Goal: Check status

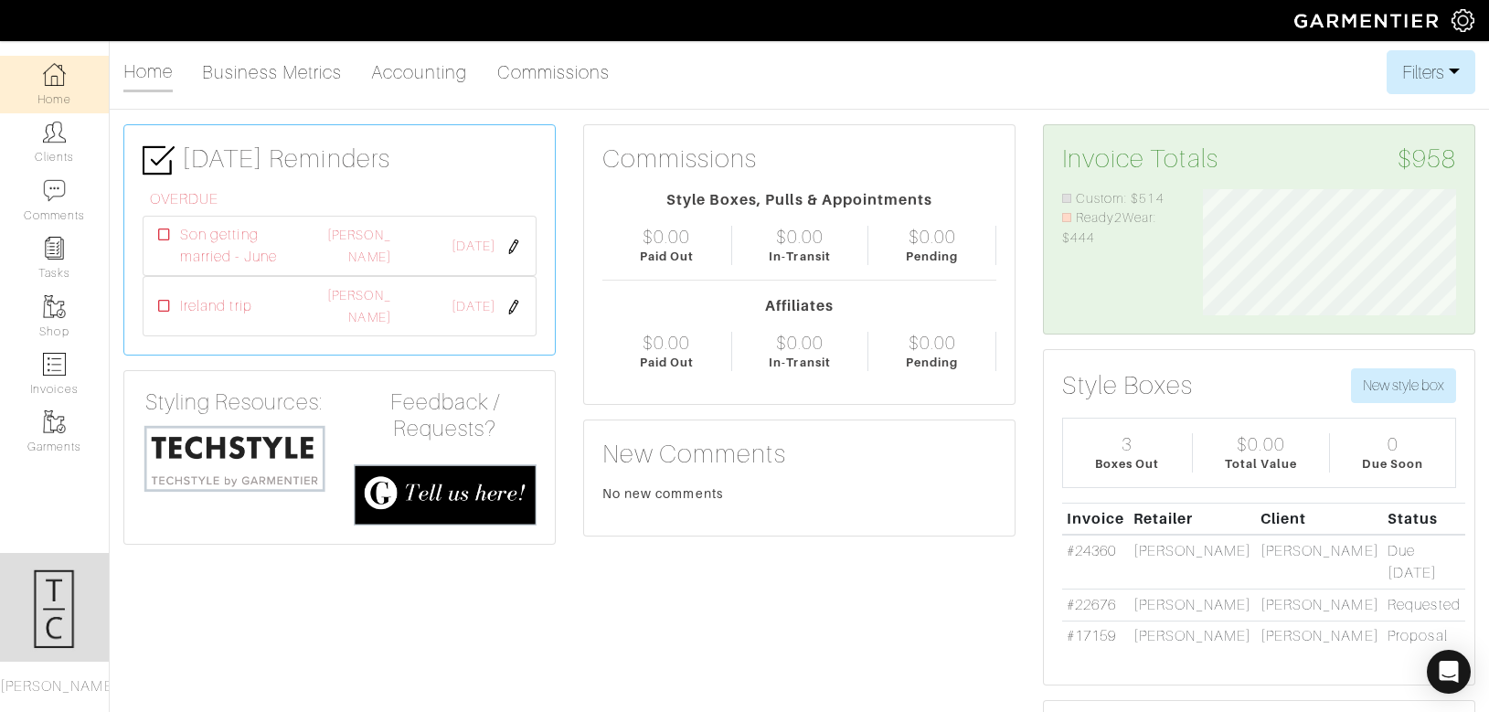
scroll to position [126, 282]
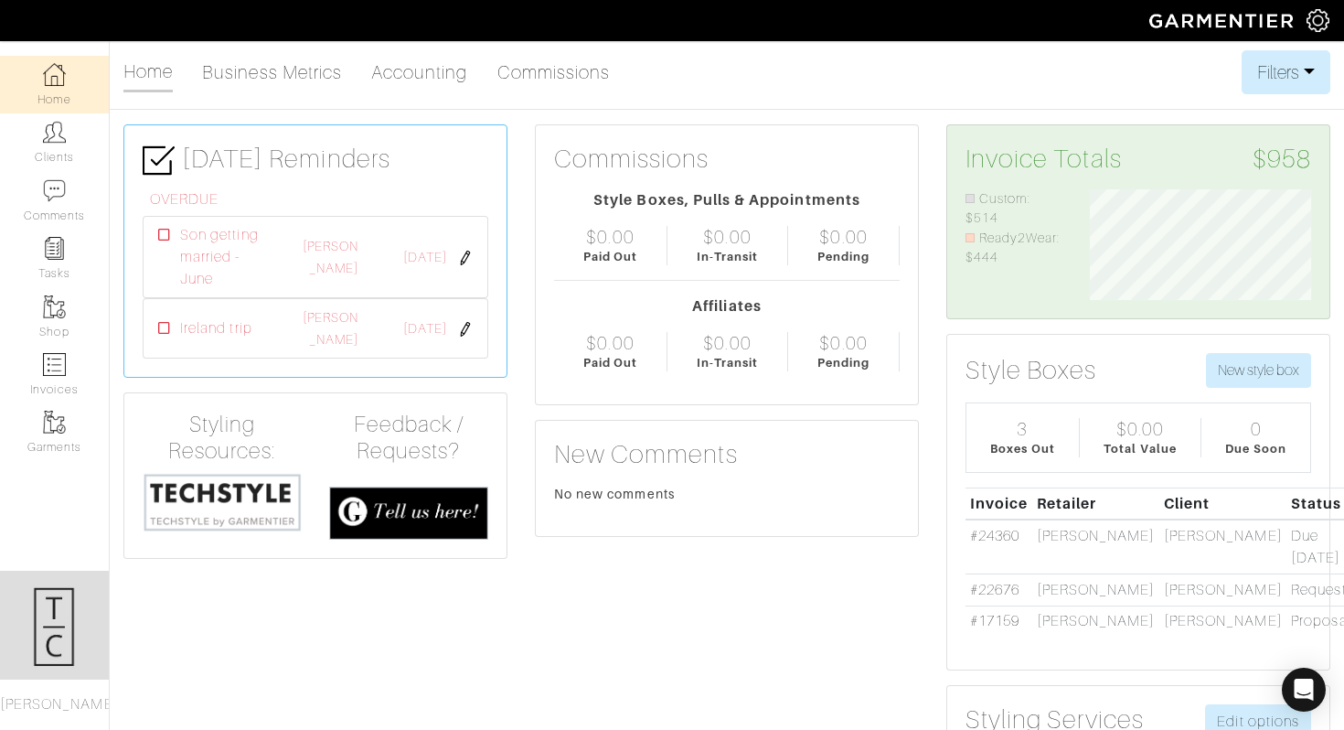
scroll to position [111, 249]
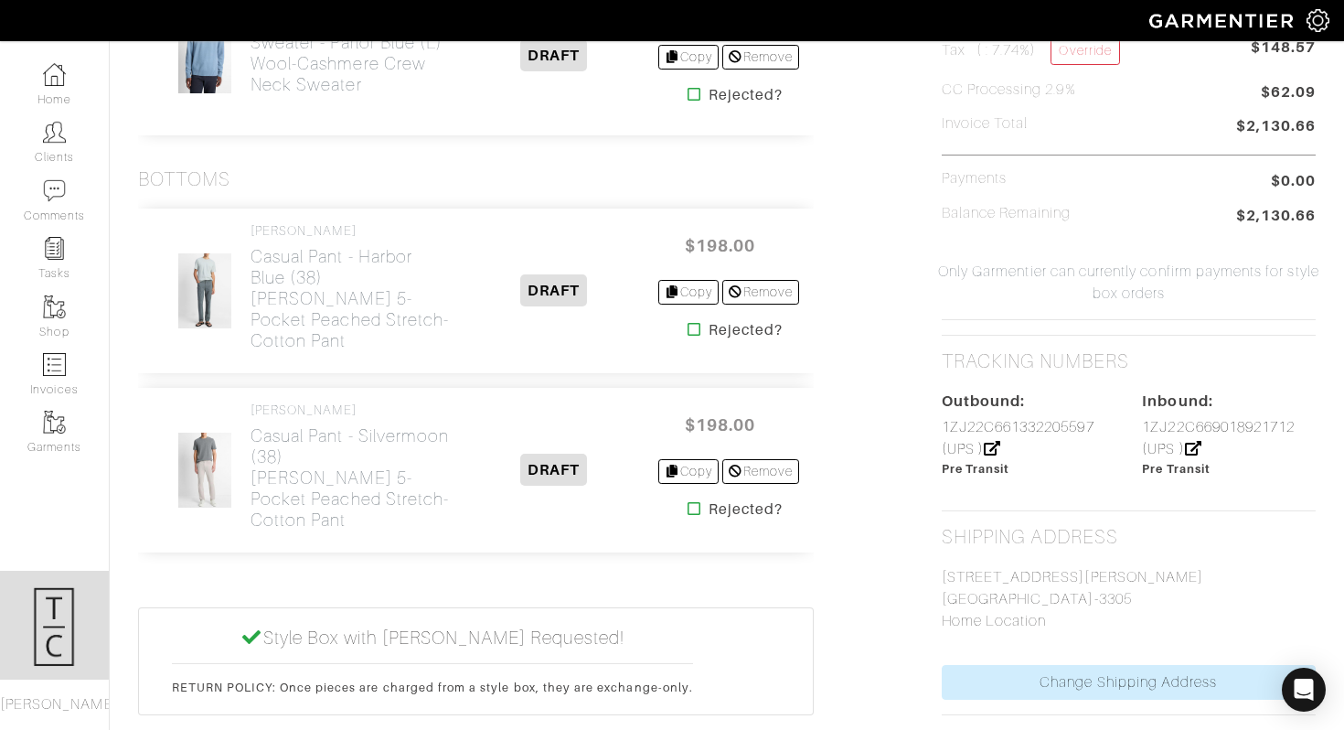
scroll to position [962, 0]
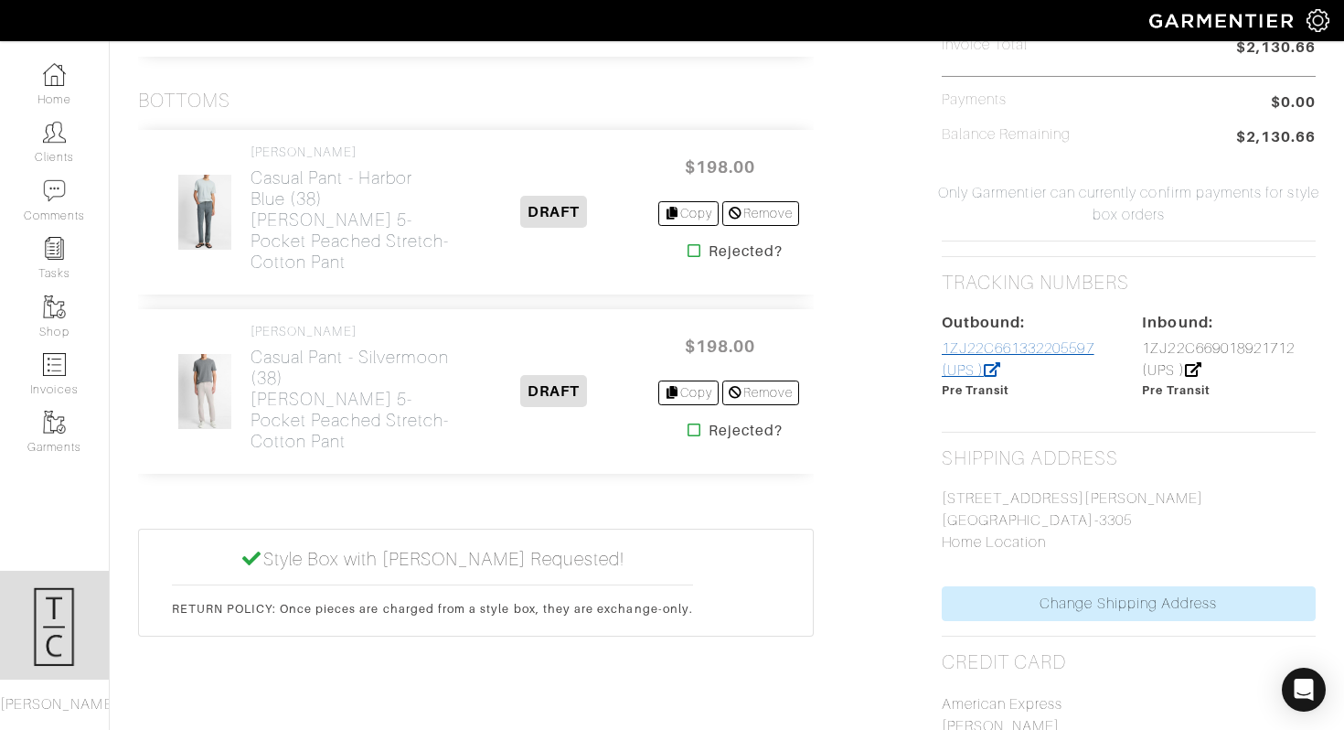
click at [1005, 342] on link "1ZJ22C661332205597 (UPS )" at bounding box center [1018, 359] width 153 height 38
